Goal: Information Seeking & Learning: Learn about a topic

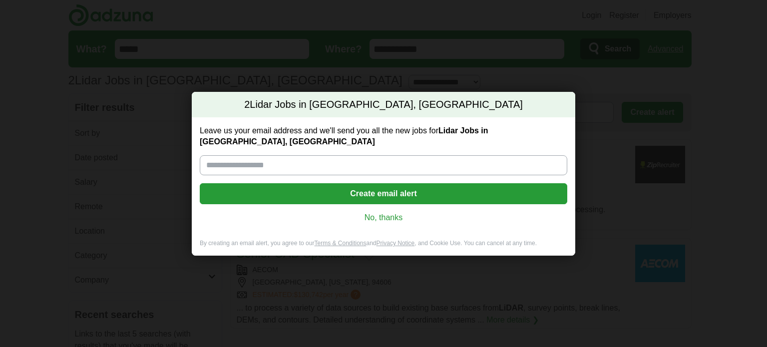
click at [398, 212] on link "No, thanks" at bounding box center [384, 217] width 352 height 11
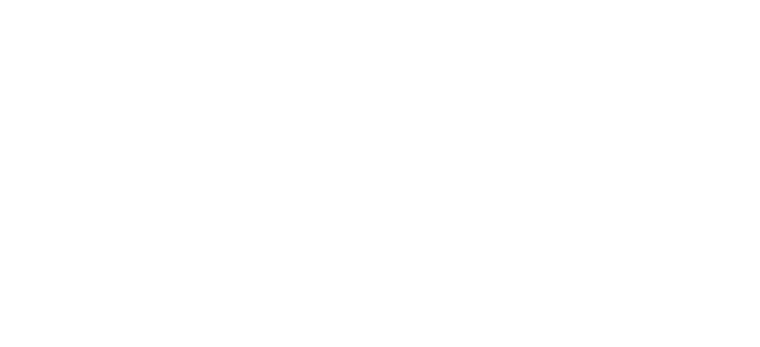
scroll to position [699, 0]
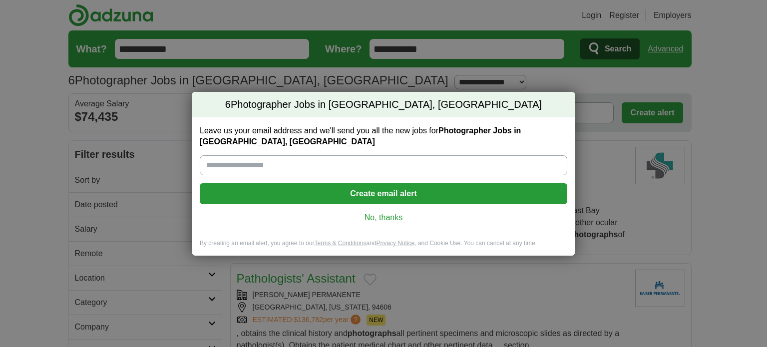
click at [366, 215] on link "No, thanks" at bounding box center [384, 217] width 352 height 11
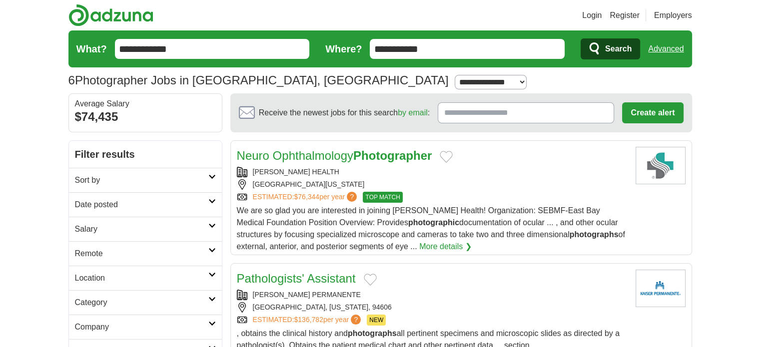
click at [215, 37] on form "**********" at bounding box center [379, 48] width 623 height 37
type input "**********"
click at [182, 52] on input "**********" at bounding box center [212, 49] width 195 height 20
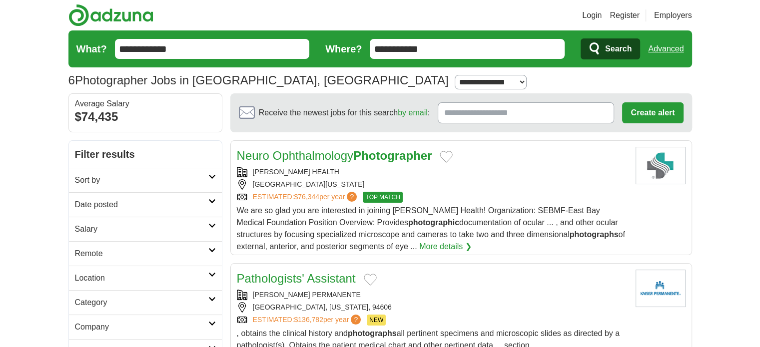
click at [182, 52] on input "**********" at bounding box center [212, 49] width 195 height 20
click at [580, 38] on button "Search" at bounding box center [609, 48] width 59 height 21
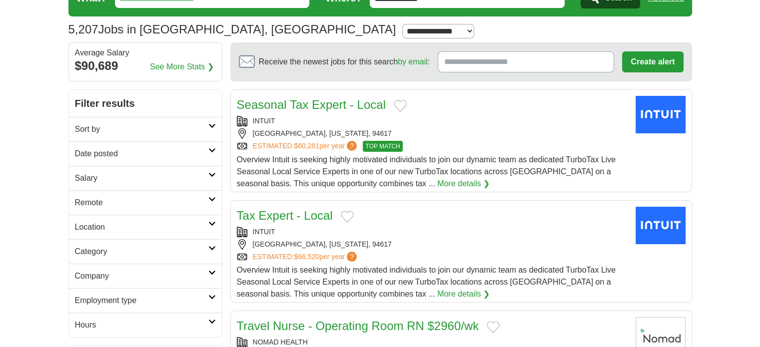
scroll to position [50, 0]
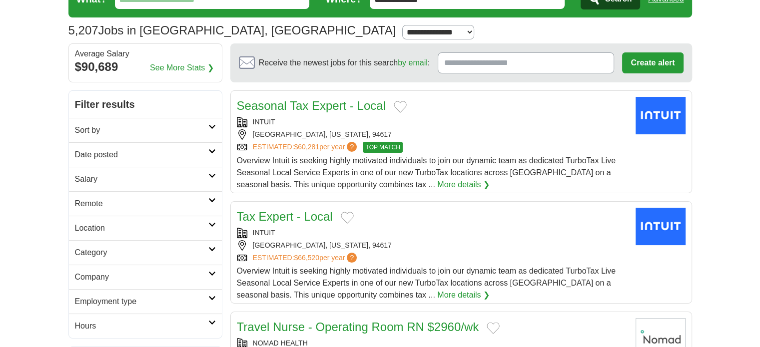
click at [210, 298] on icon at bounding box center [211, 298] width 7 height 5
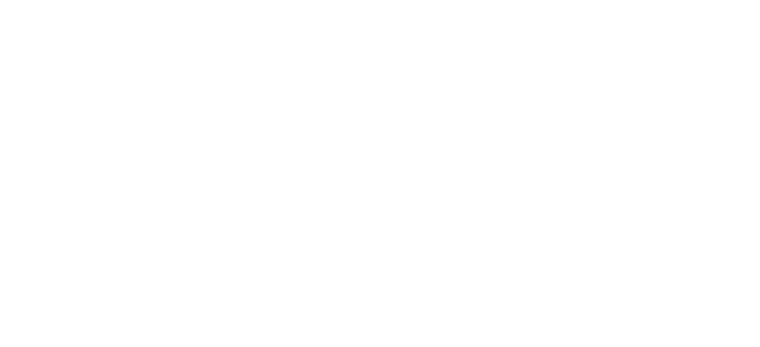
scroll to position [1898, 0]
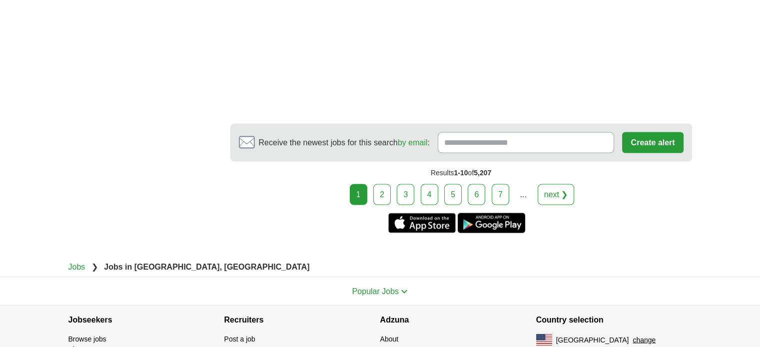
click at [562, 194] on link "next ❯" at bounding box center [555, 194] width 37 height 21
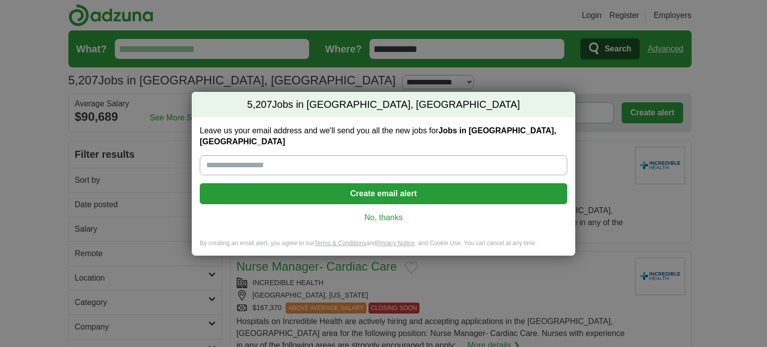
click at [386, 212] on link "No, thanks" at bounding box center [384, 217] width 352 height 11
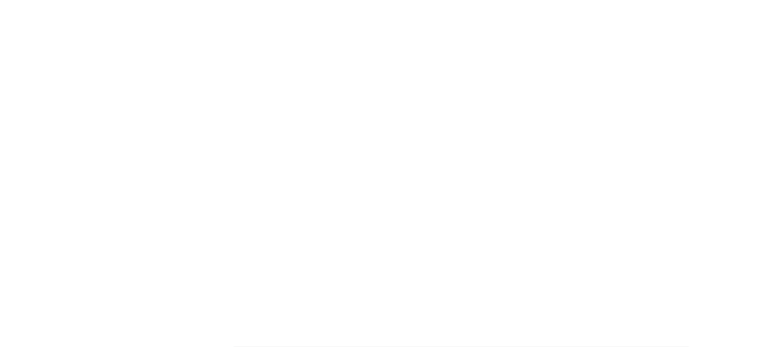
scroll to position [1798, 0]
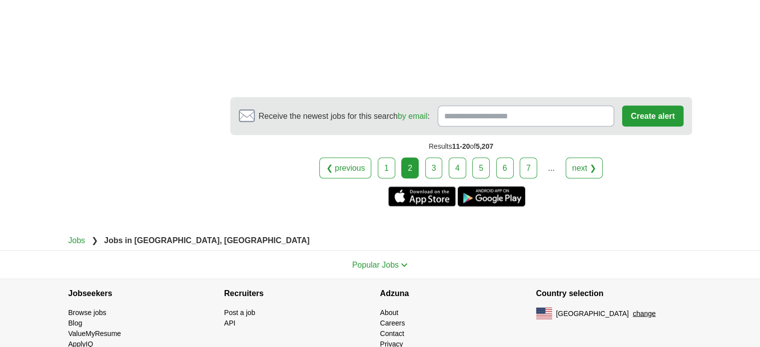
click at [481, 167] on link "5" at bounding box center [480, 167] width 17 height 21
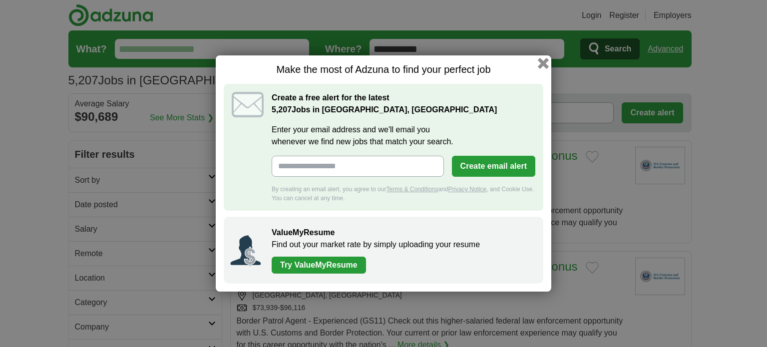
click at [545, 65] on button "button" at bounding box center [543, 63] width 11 height 11
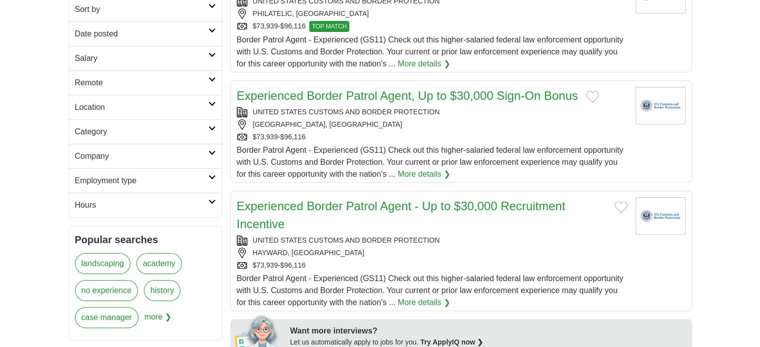
scroll to position [100, 0]
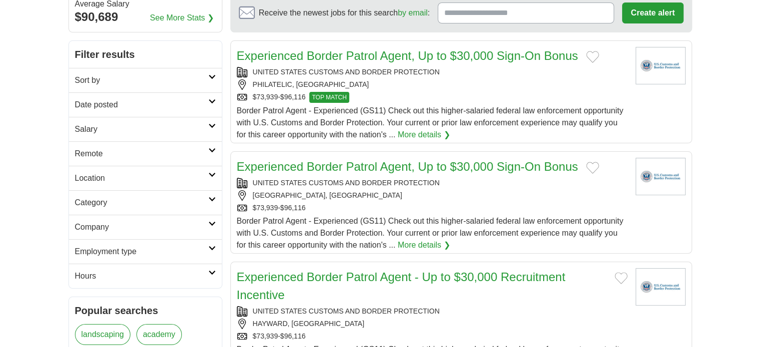
click at [208, 81] on link "Sort by" at bounding box center [145, 80] width 153 height 24
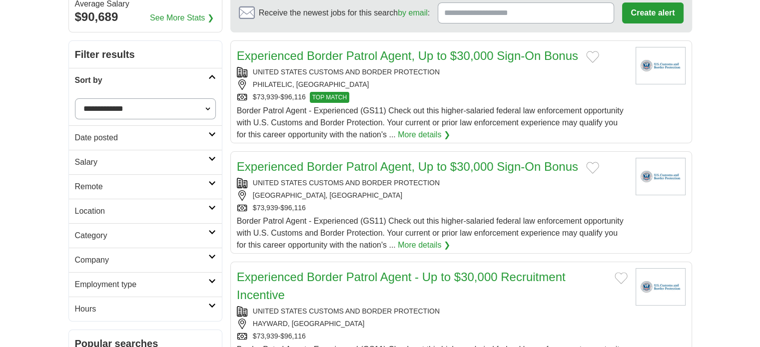
click at [208, 80] on h2 "Sort by" at bounding box center [141, 80] width 133 height 12
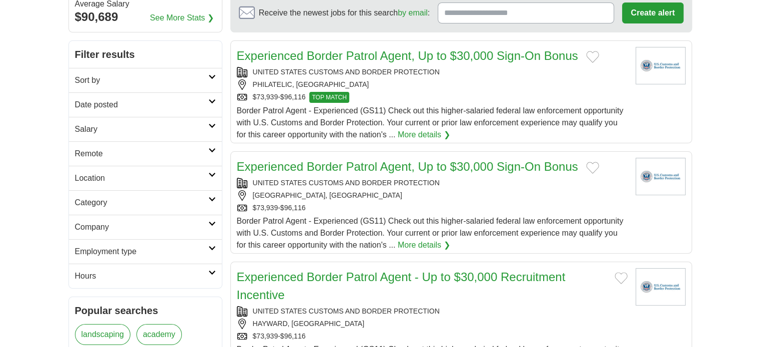
click at [212, 99] on icon at bounding box center [211, 101] width 7 height 5
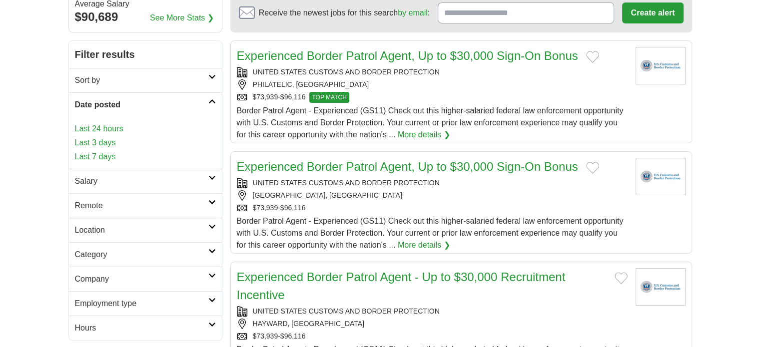
click at [118, 124] on link "Last 24 hours" at bounding box center [145, 129] width 141 height 12
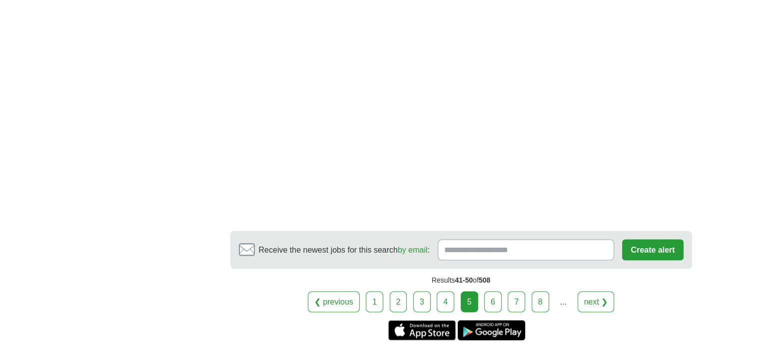
scroll to position [2057, 0]
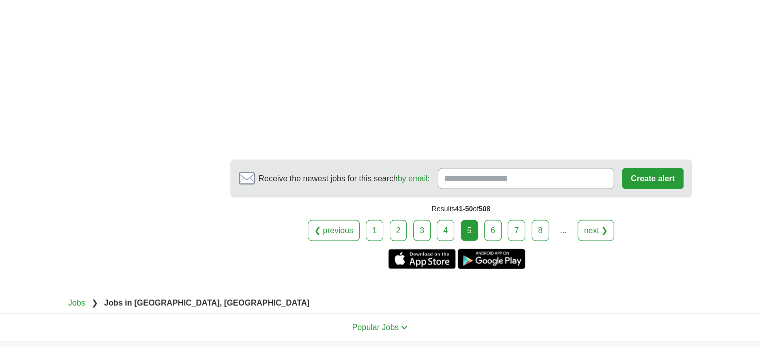
click at [502, 220] on div "❮ previous 1 2 3 4 5 6 7 8 next ❯" at bounding box center [460, 230] width 461 height 21
click at [496, 220] on link "6" at bounding box center [492, 230] width 17 height 21
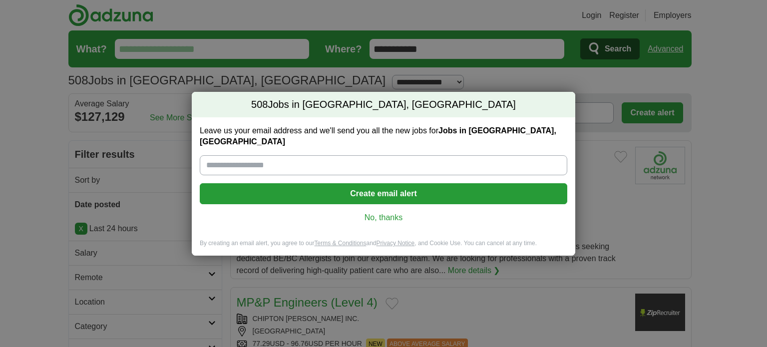
click at [373, 214] on link "No, thanks" at bounding box center [384, 217] width 352 height 11
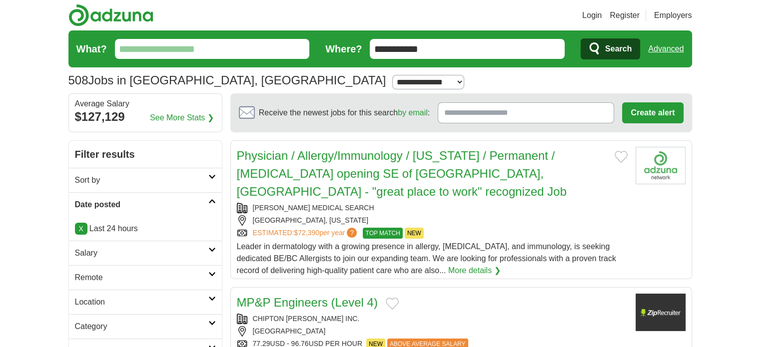
click at [166, 47] on input "What?" at bounding box center [212, 49] width 195 height 20
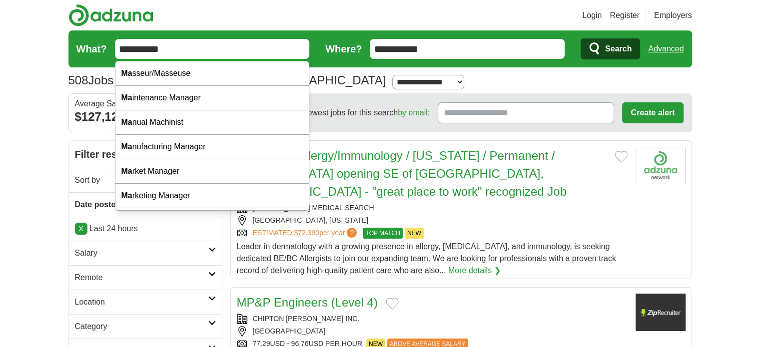
click at [580, 38] on button "Search" at bounding box center [609, 48] width 59 height 21
type input "**********"
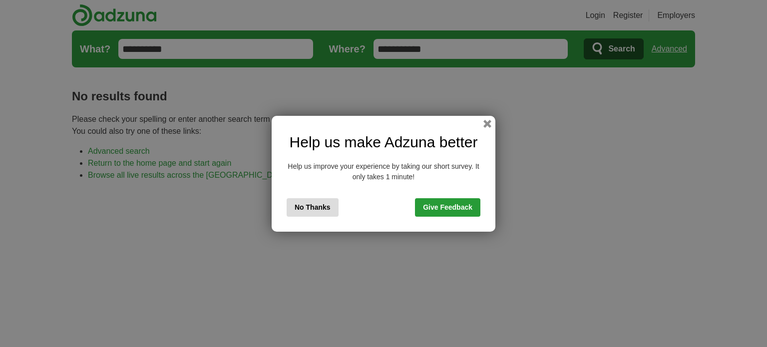
click at [319, 213] on button "No Thanks" at bounding box center [313, 207] width 52 height 18
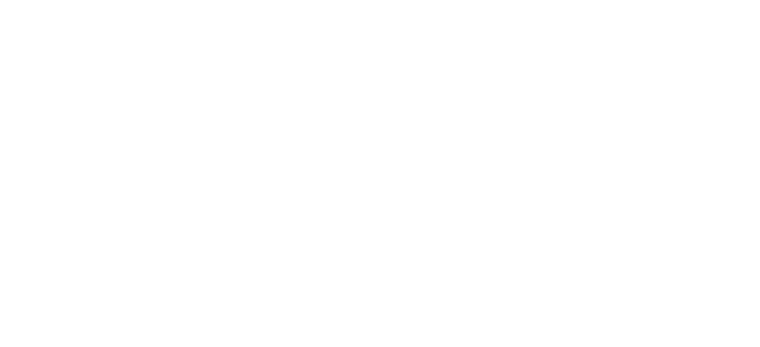
scroll to position [218, 0]
